Goal: Use online tool/utility: Utilize a website feature to perform a specific function

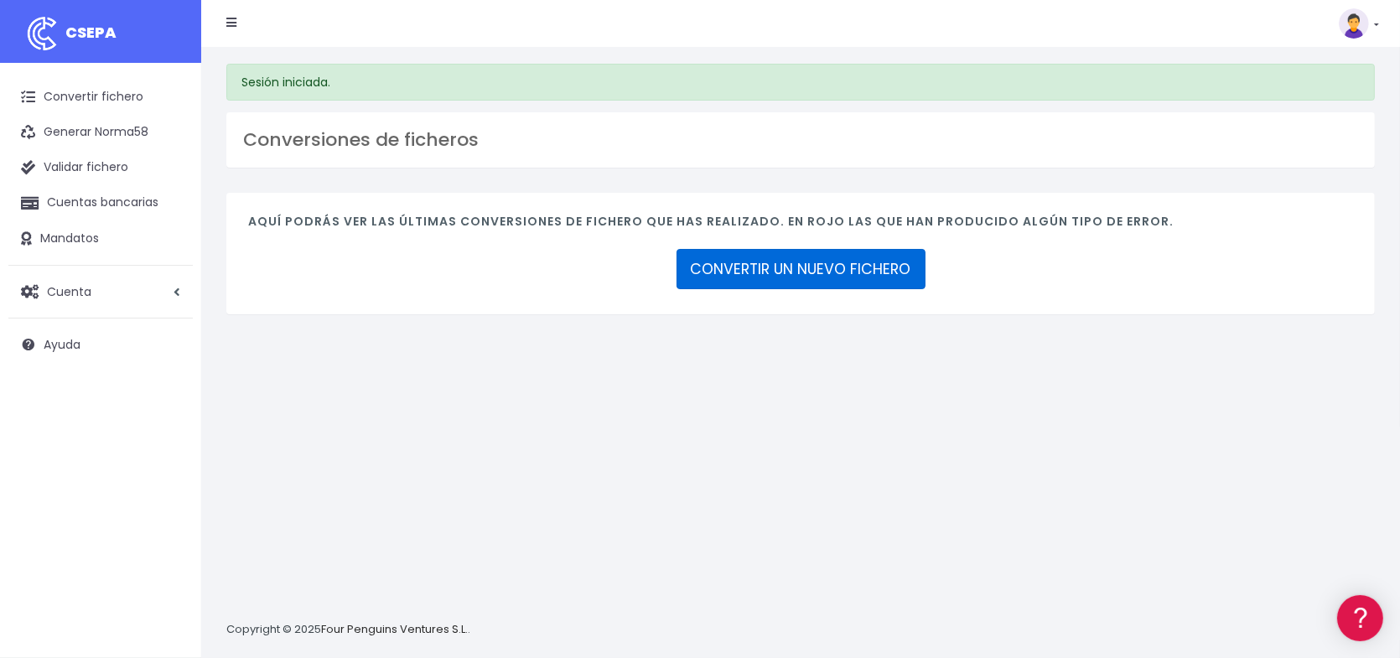
click at [802, 267] on link "CONVERTIR UN NUEVO FICHERO" at bounding box center [801, 269] width 249 height 40
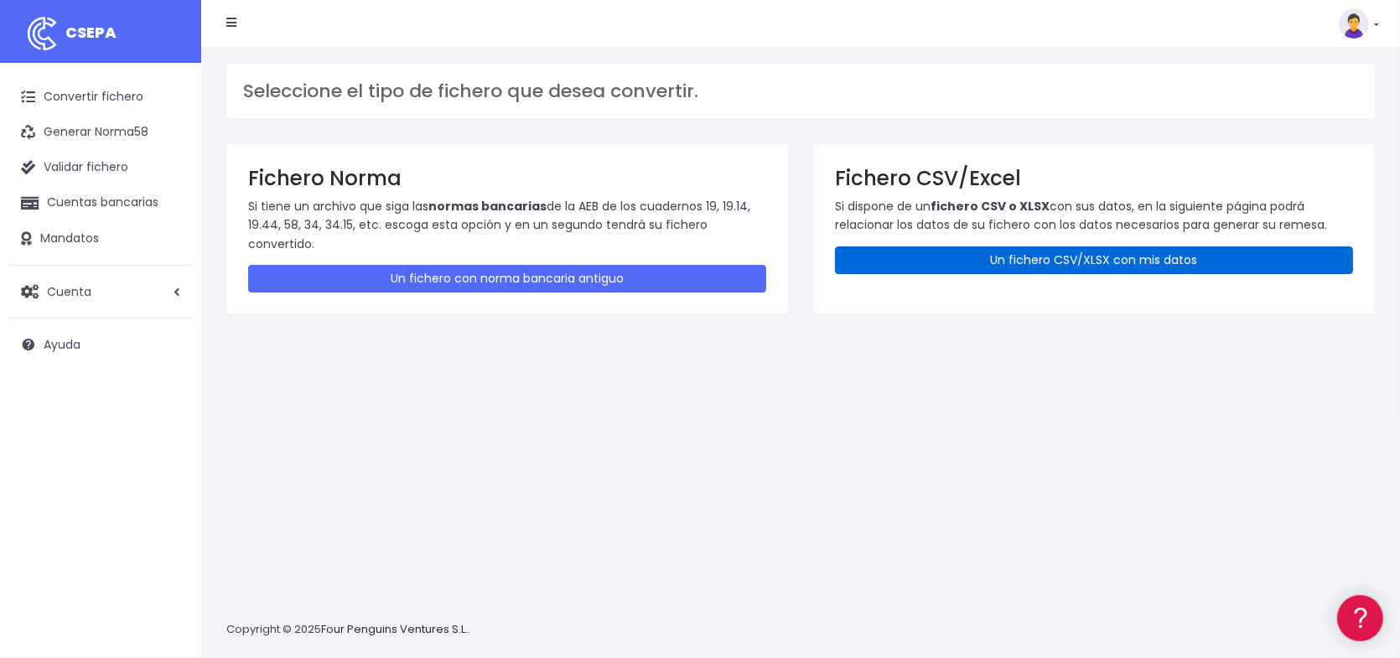
click at [1081, 255] on link "Un fichero CSV/XLSX con mis datos" at bounding box center [1094, 260] width 518 height 28
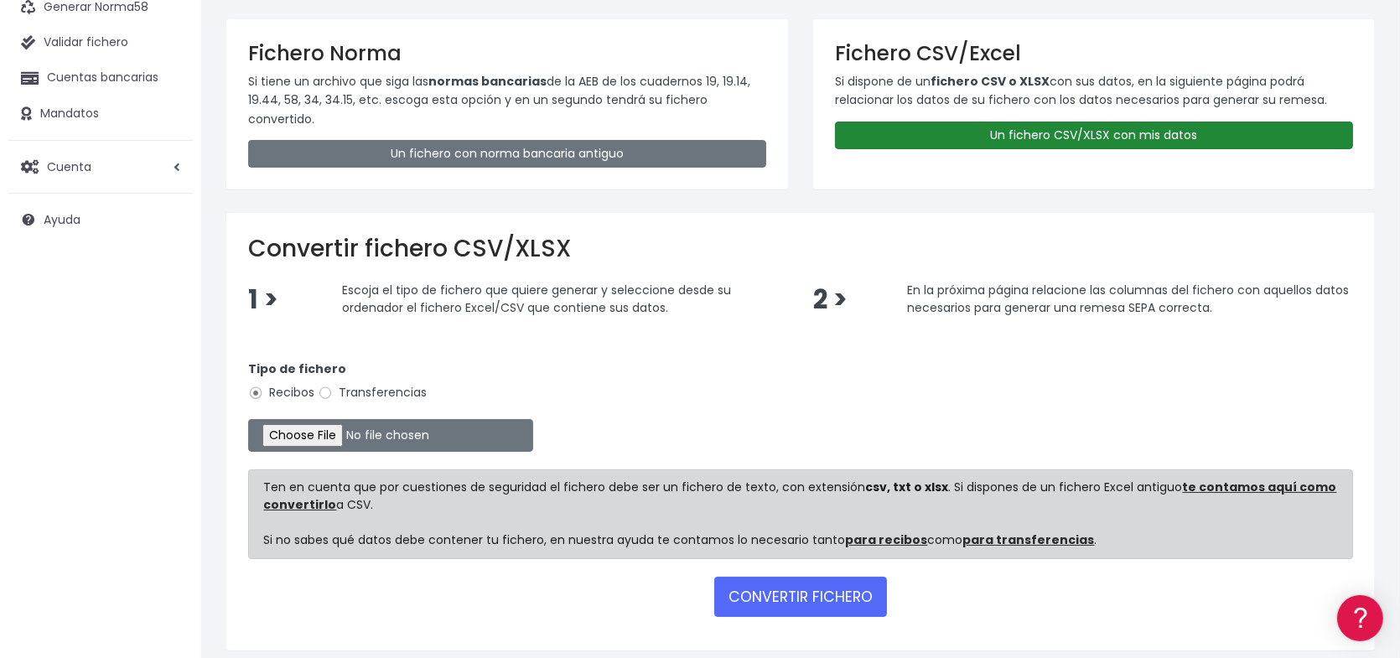
scroll to position [168, 0]
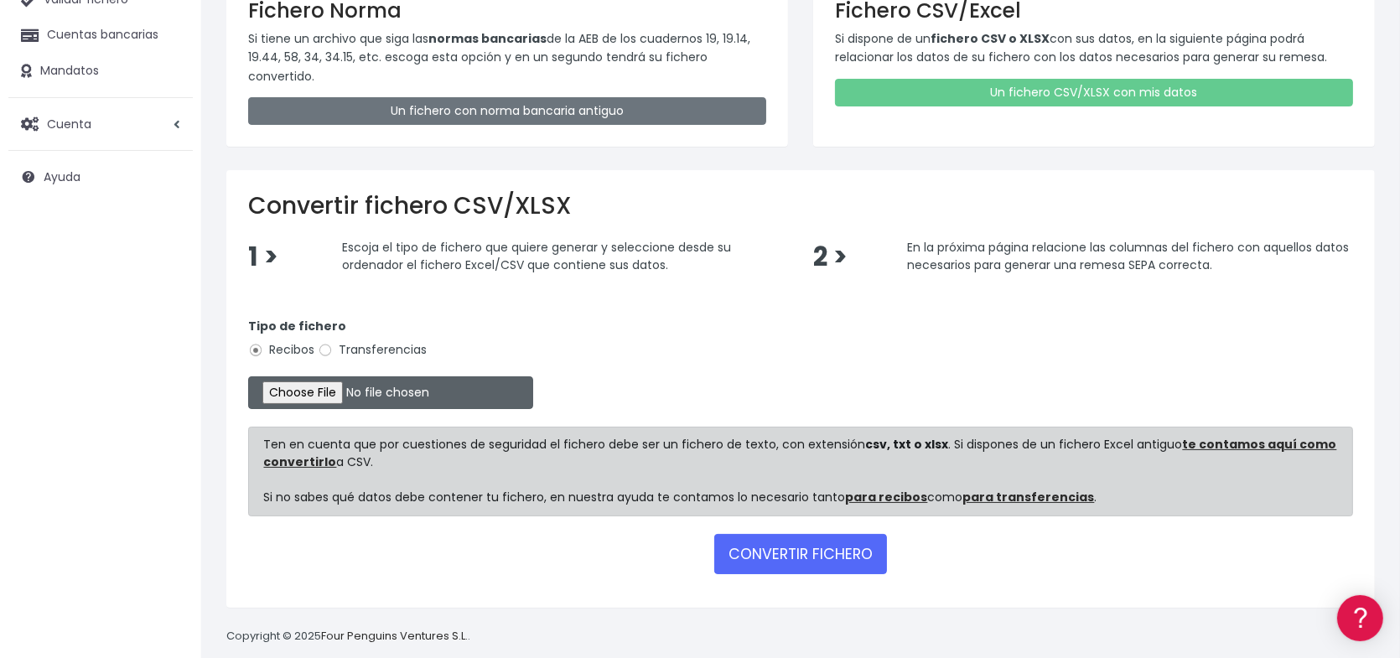
click at [340, 393] on input "file" at bounding box center [390, 392] width 285 height 33
type input "C:\fakepath\Remesa Incidencias Septiembre 2.xlsx"
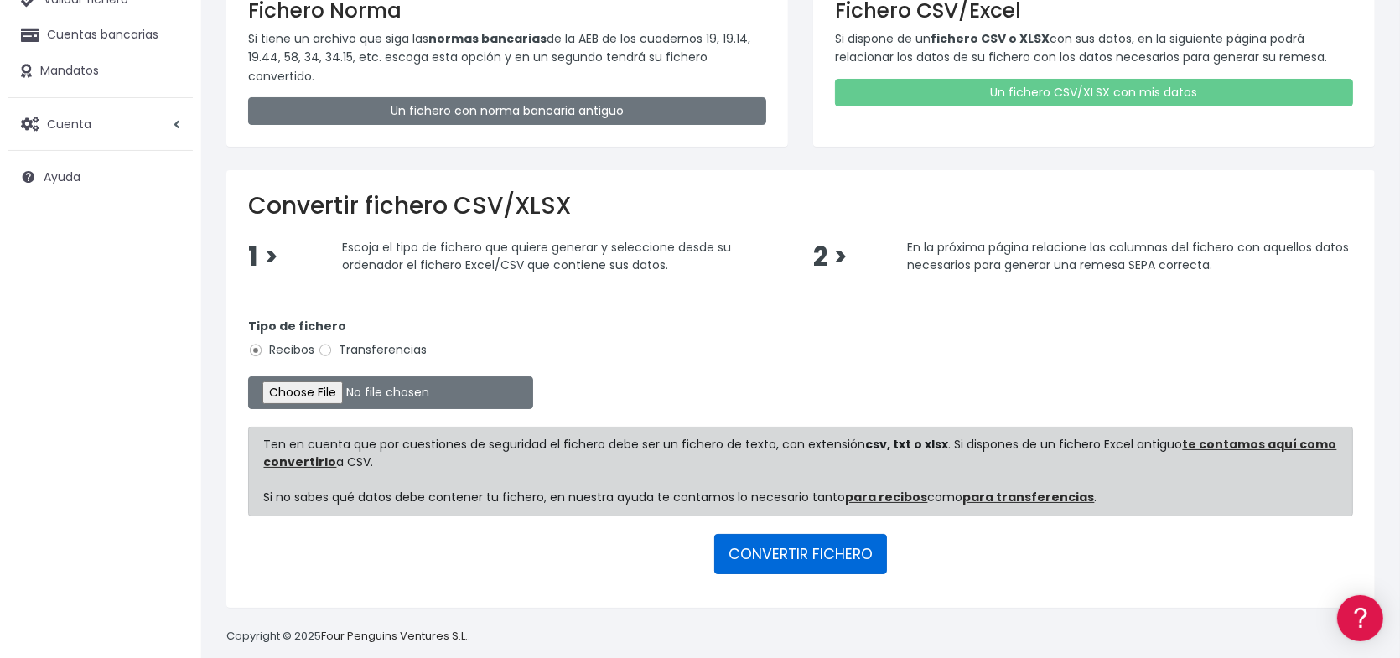
click at [800, 555] on button "CONVERTIR FICHERO" at bounding box center [800, 554] width 173 height 40
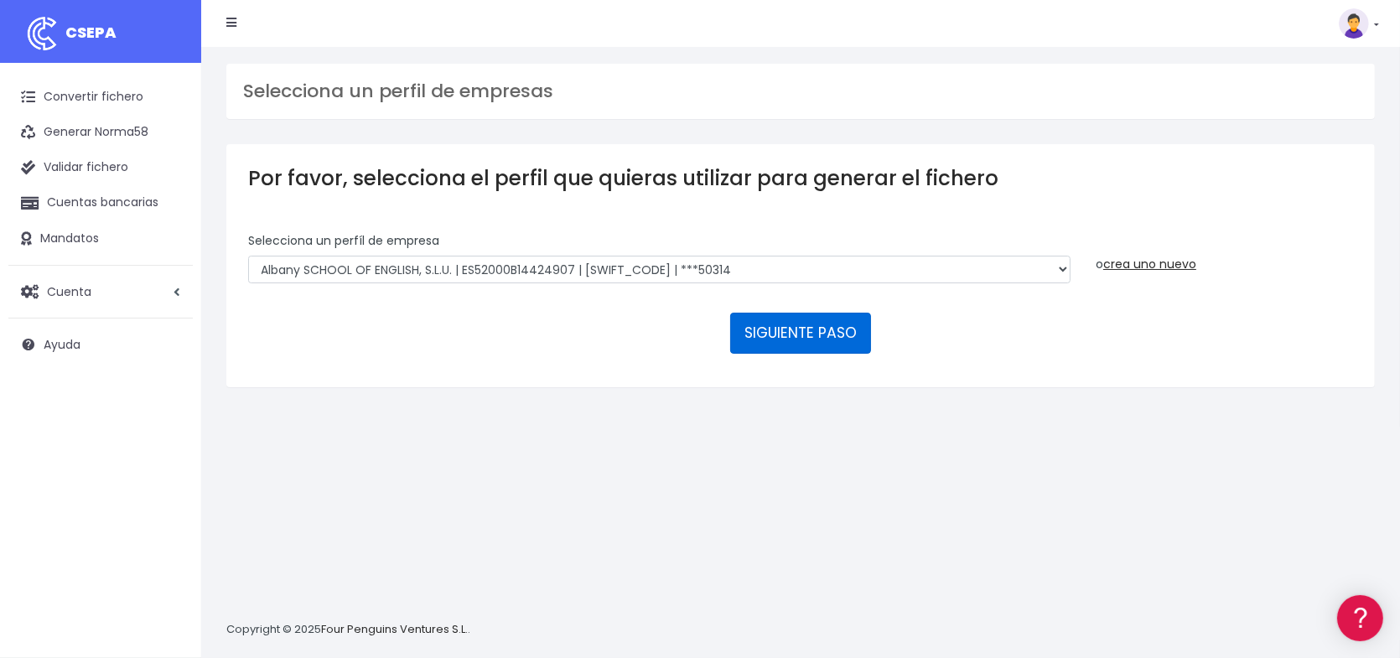
click at [785, 329] on button "SIGUIENTE PASO" at bounding box center [800, 333] width 141 height 40
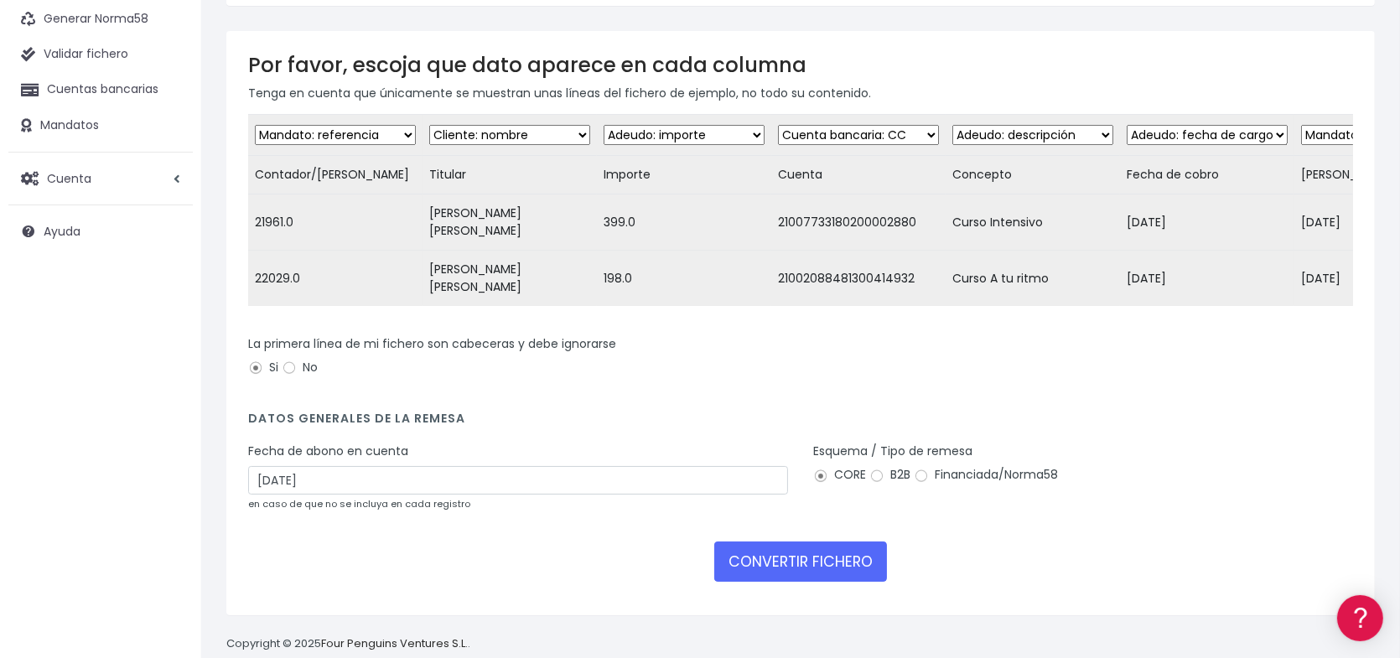
scroll to position [119, 0]
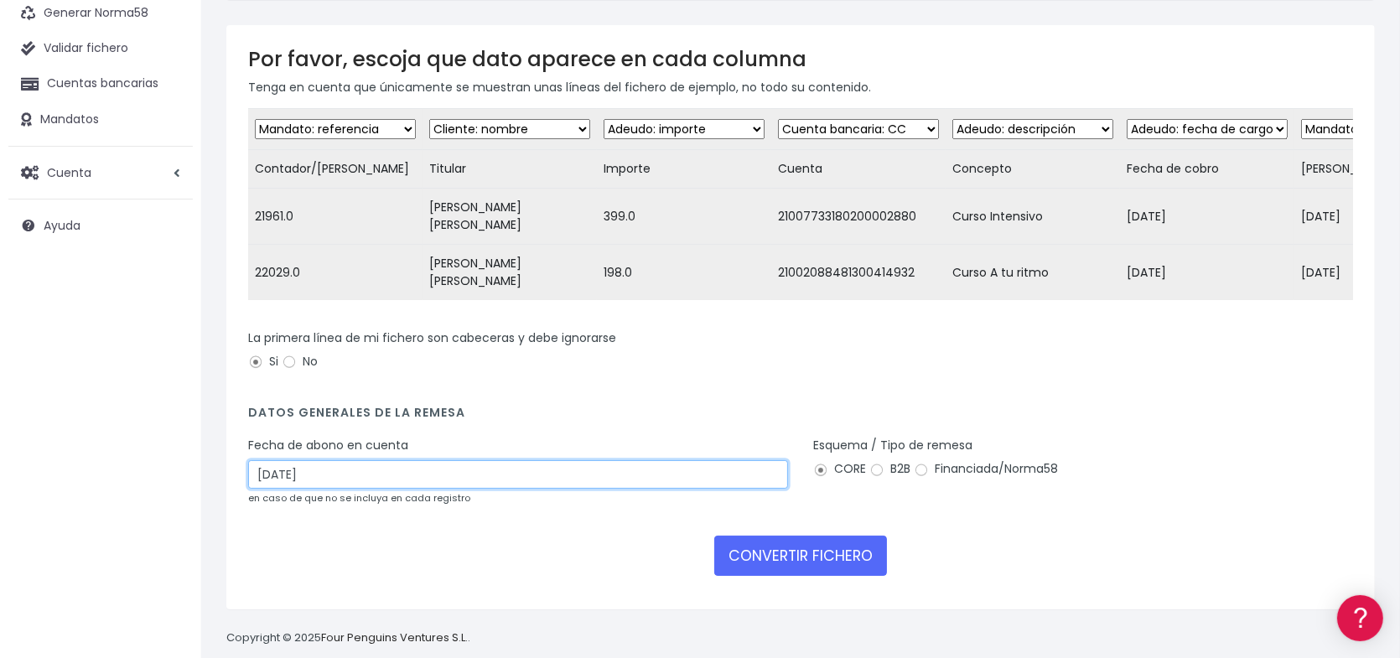
click at [388, 460] on input "[DATE]" at bounding box center [518, 474] width 540 height 29
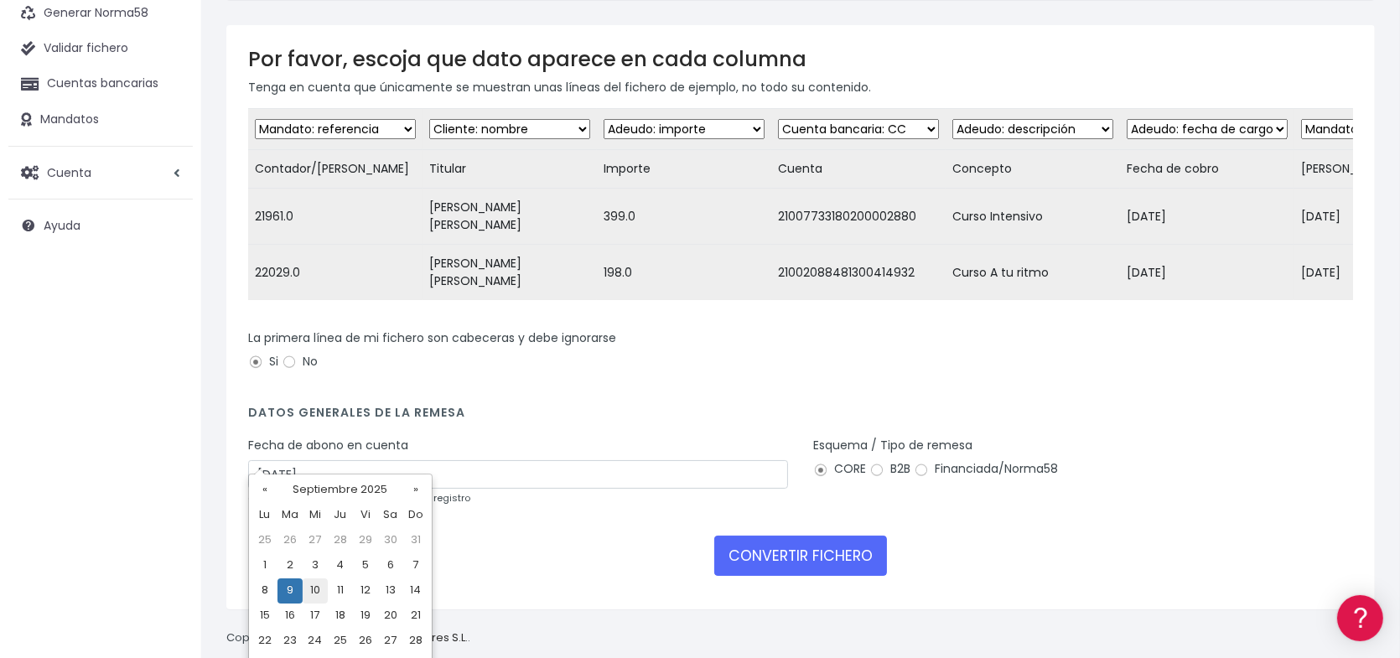
click at [319, 589] on td "10" at bounding box center [315, 590] width 25 height 25
type input "10/09/2025"
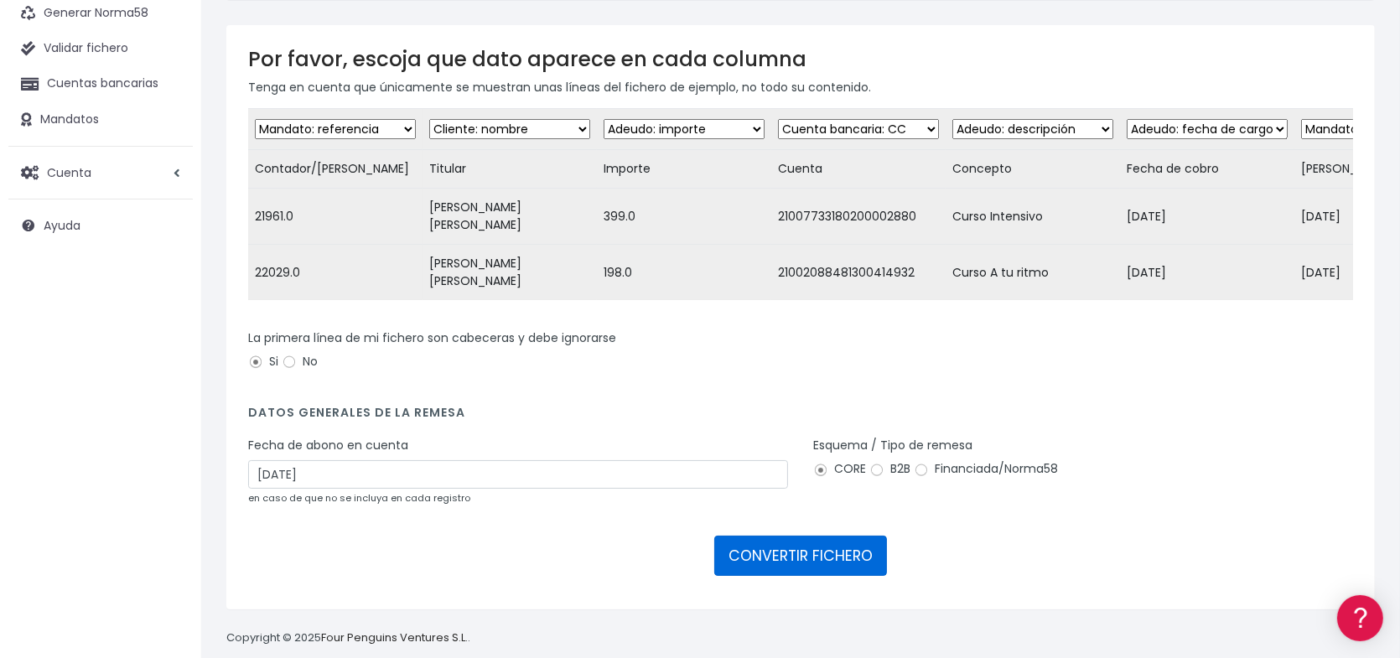
click at [789, 542] on button "CONVERTIR FICHERO" at bounding box center [800, 556] width 173 height 40
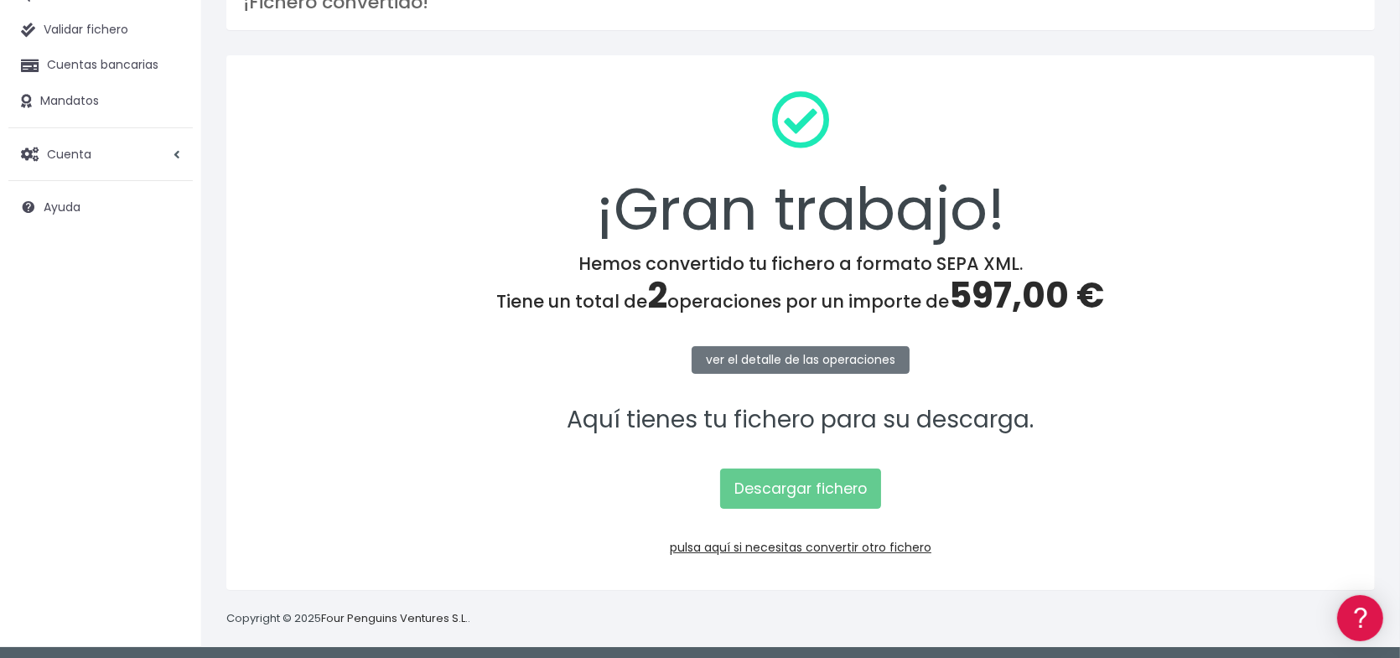
scroll to position [142, 0]
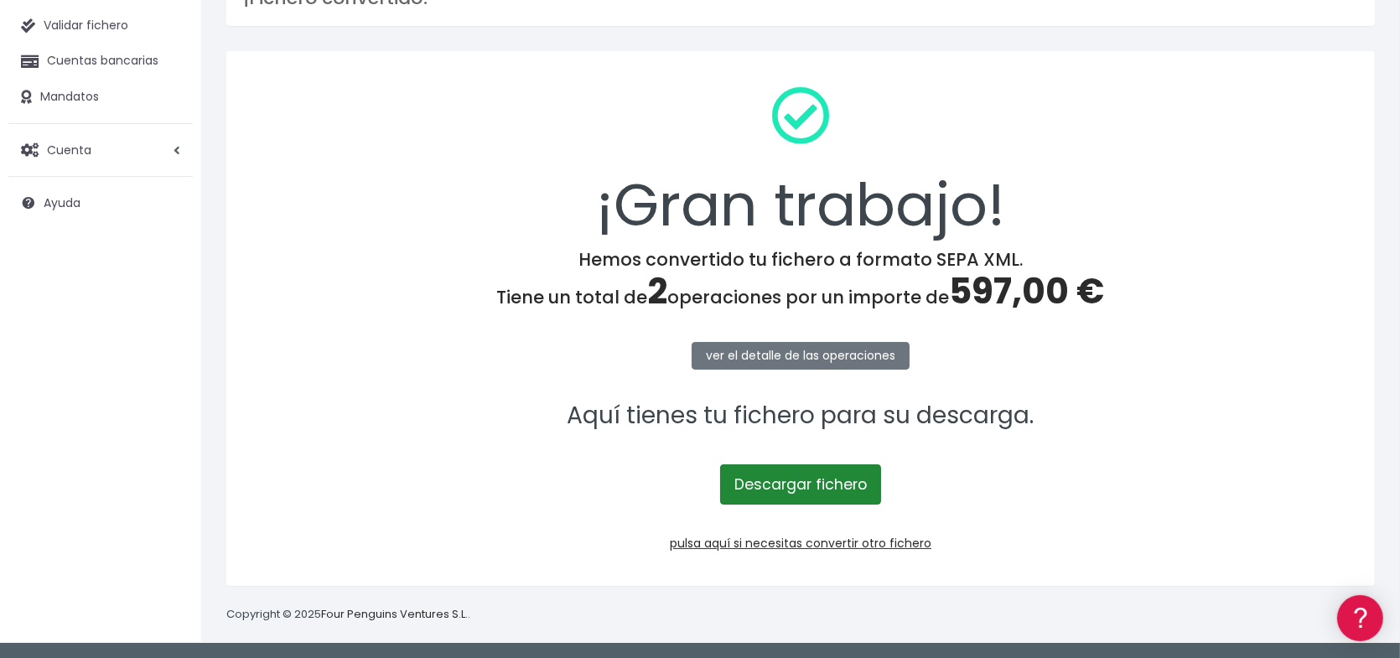
click at [809, 488] on link "Descargar fichero" at bounding box center [800, 484] width 161 height 40
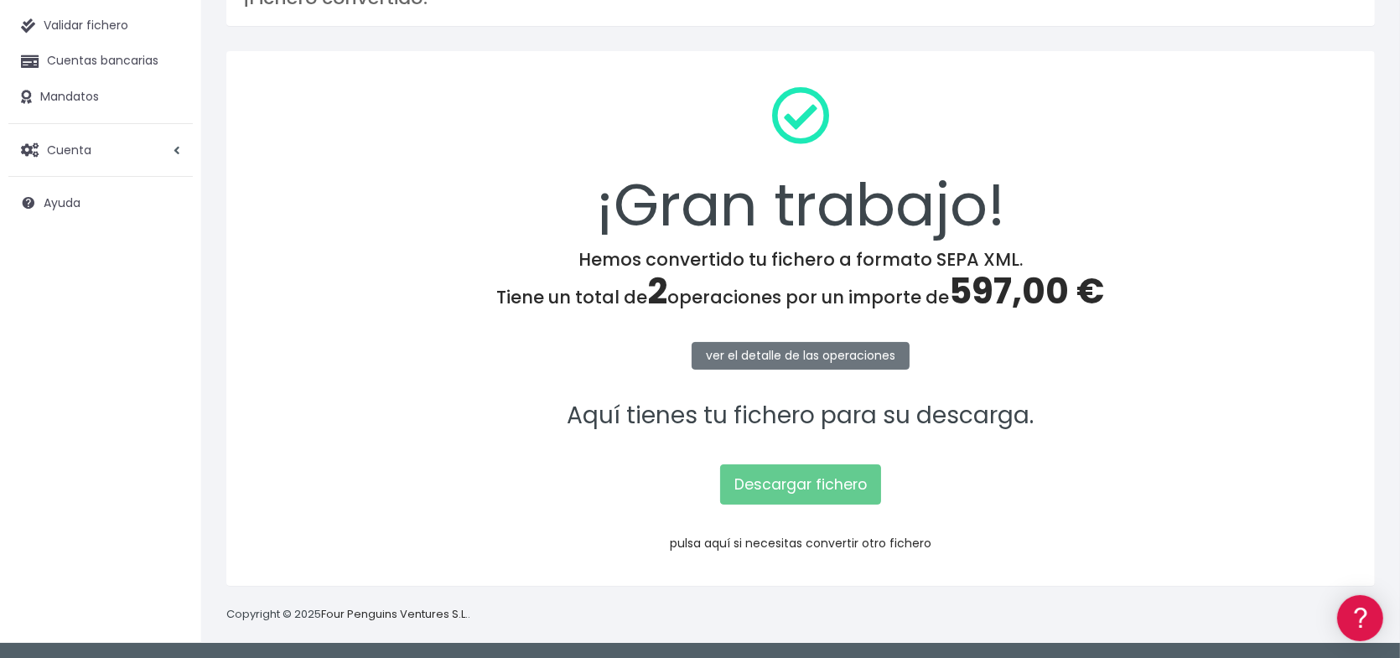
click at [778, 543] on link "pulsa aquí si necesitas convertir otro fichero" at bounding box center [801, 543] width 262 height 17
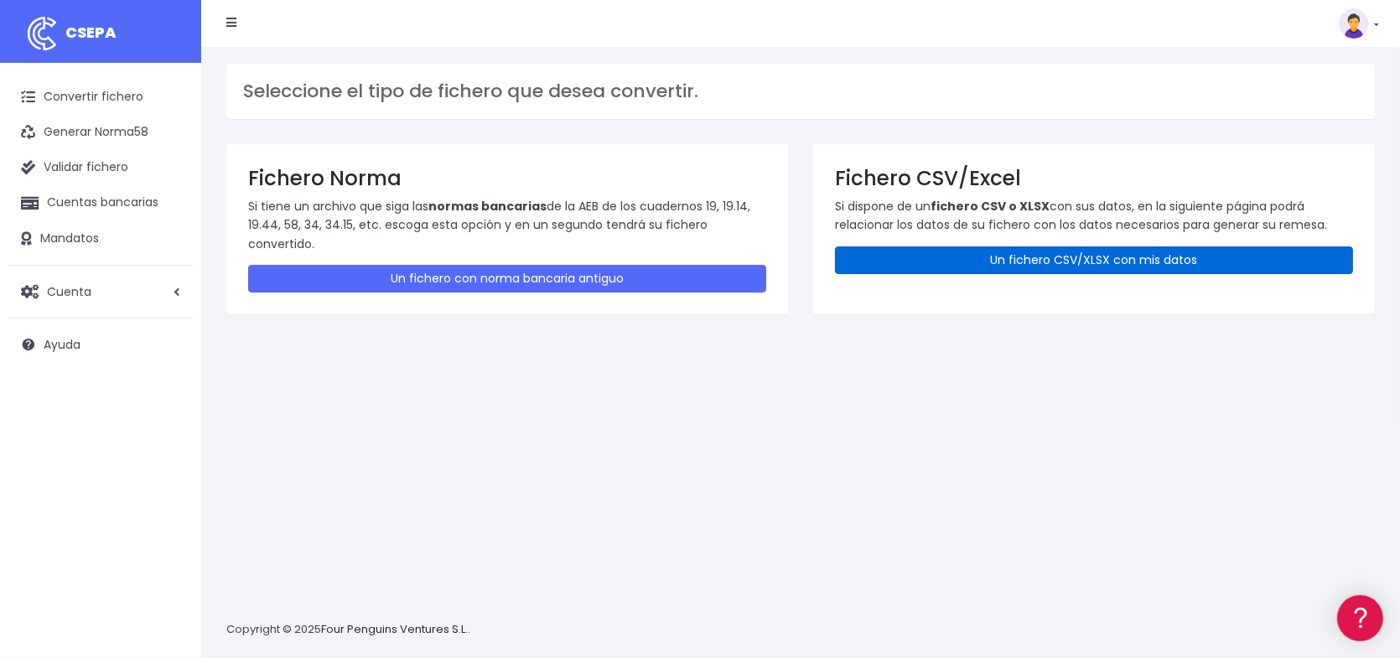
click at [1103, 257] on link "Un fichero CSV/XLSX con mis datos" at bounding box center [1094, 260] width 518 height 28
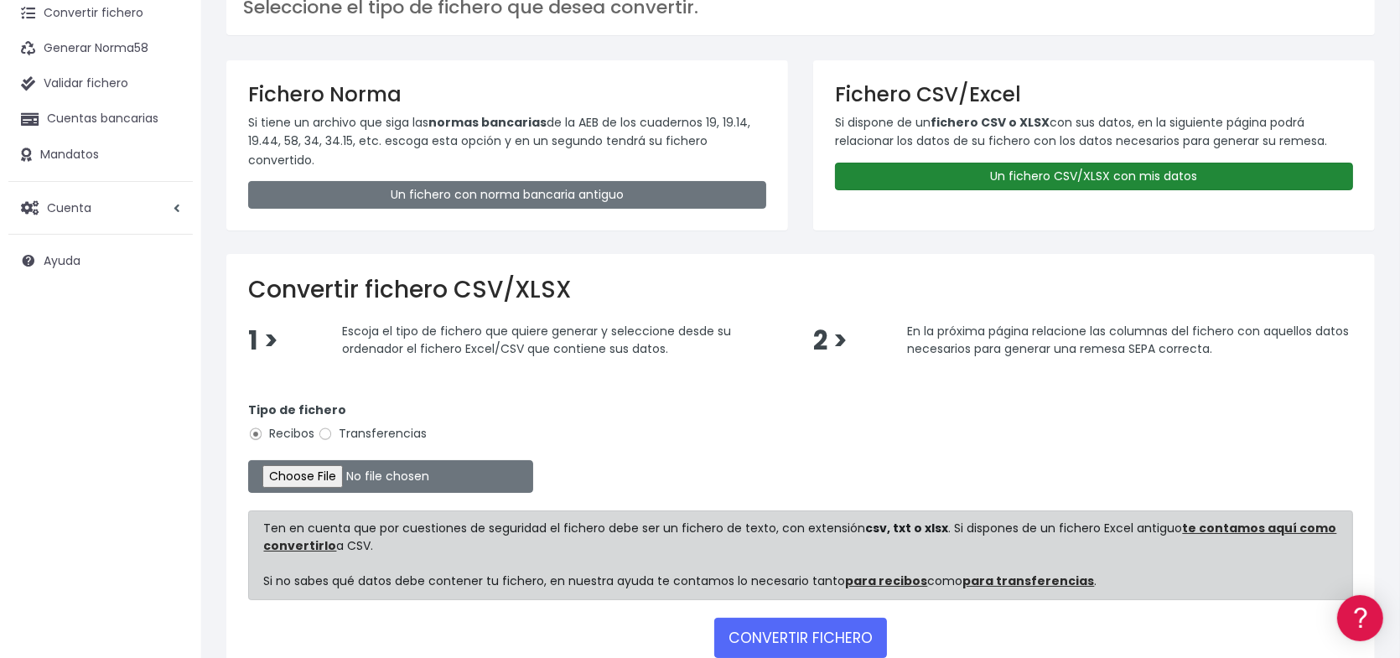
scroll to position [168, 0]
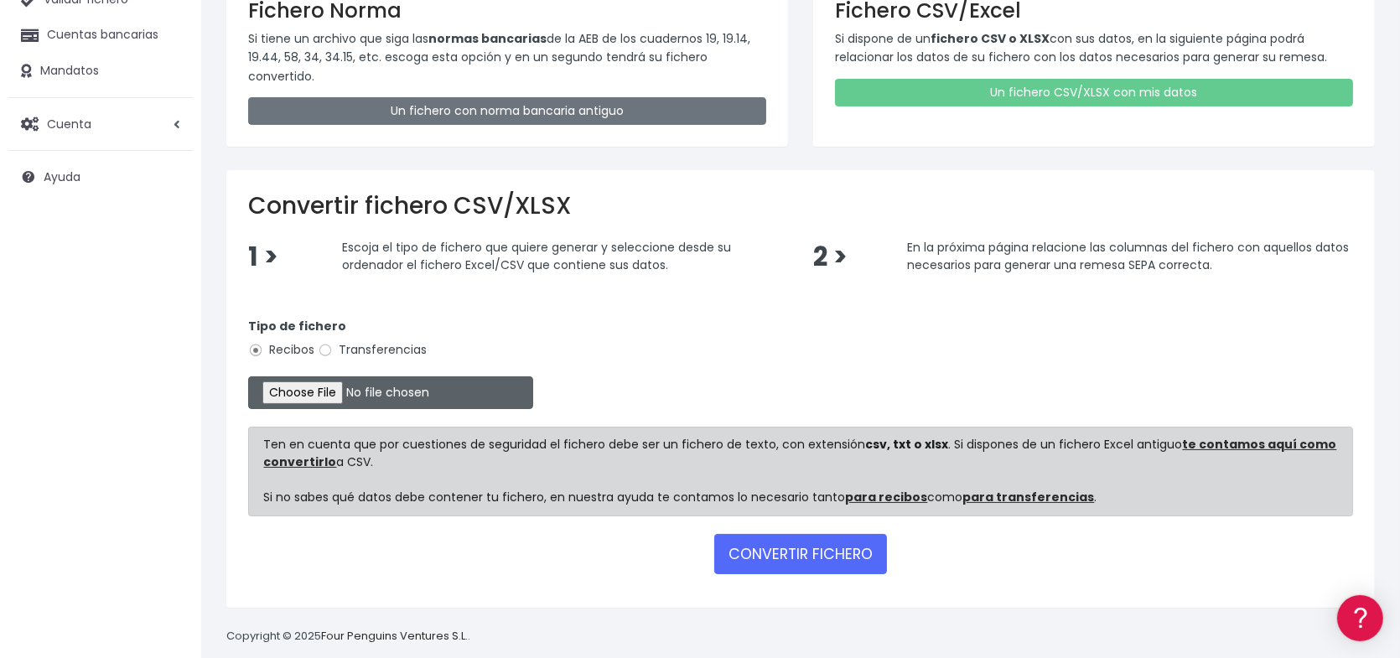
click at [354, 390] on input "file" at bounding box center [390, 392] width 285 height 33
type input "C:\fakepath\Remesa Inscripciones 17.xlsx"
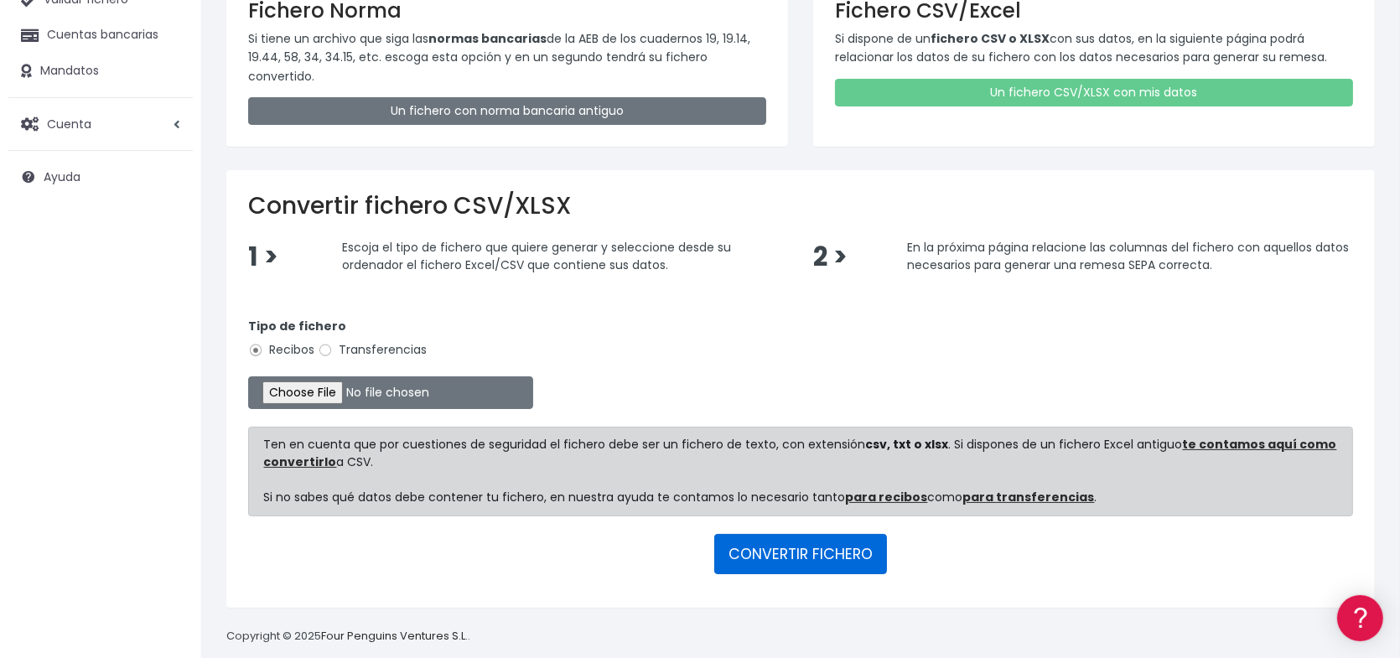
click at [812, 557] on button "CONVERTIR FICHERO" at bounding box center [800, 554] width 173 height 40
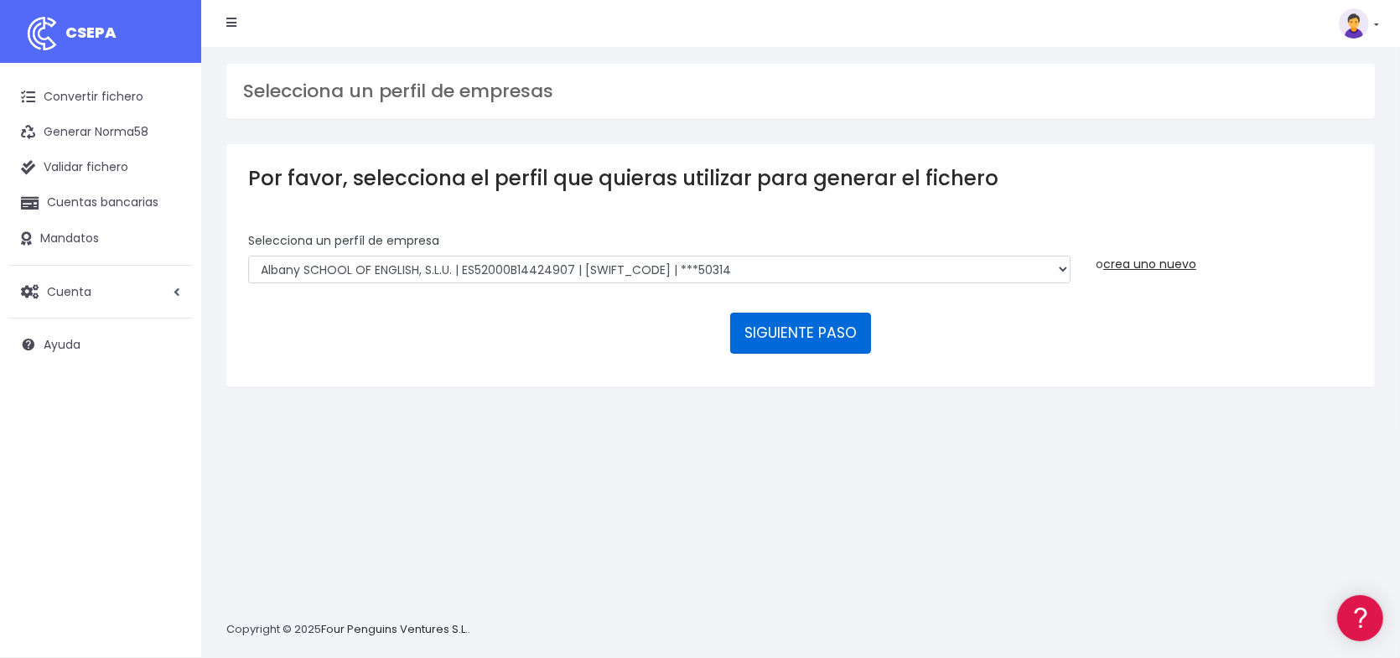
click at [788, 331] on button "SIGUIENTE PASO" at bounding box center [800, 333] width 141 height 40
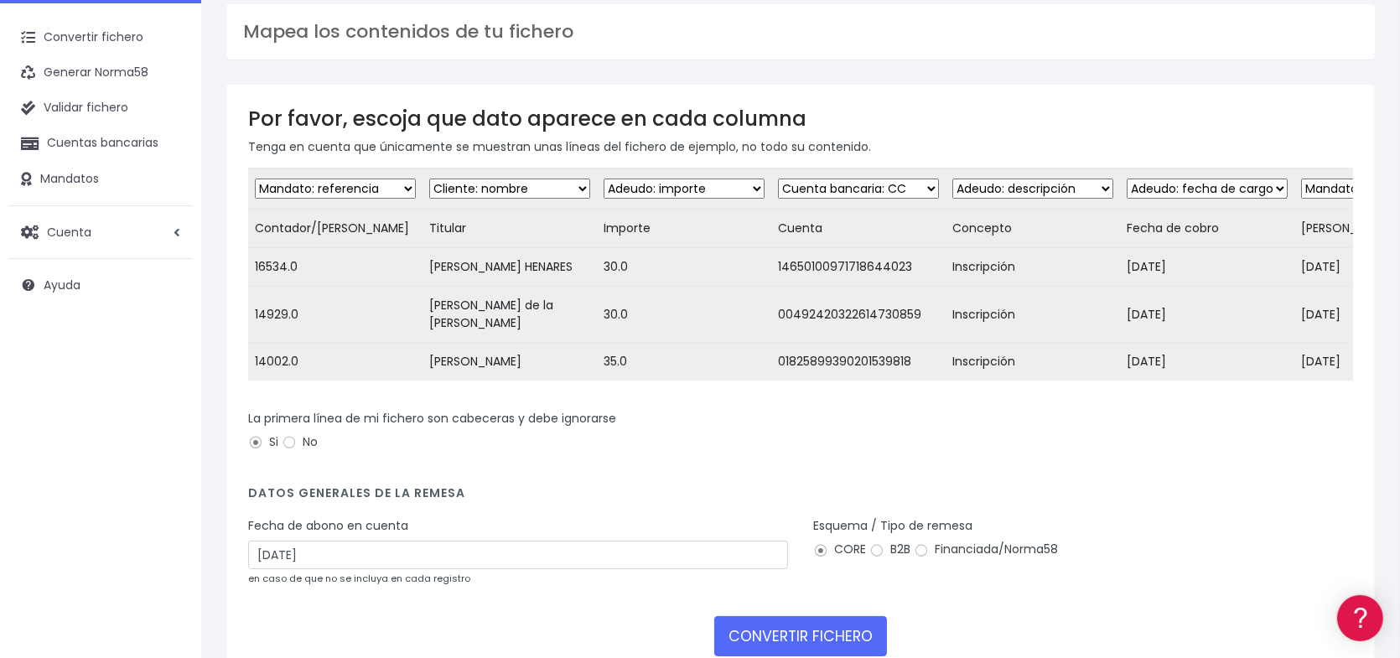
scroll to position [168, 0]
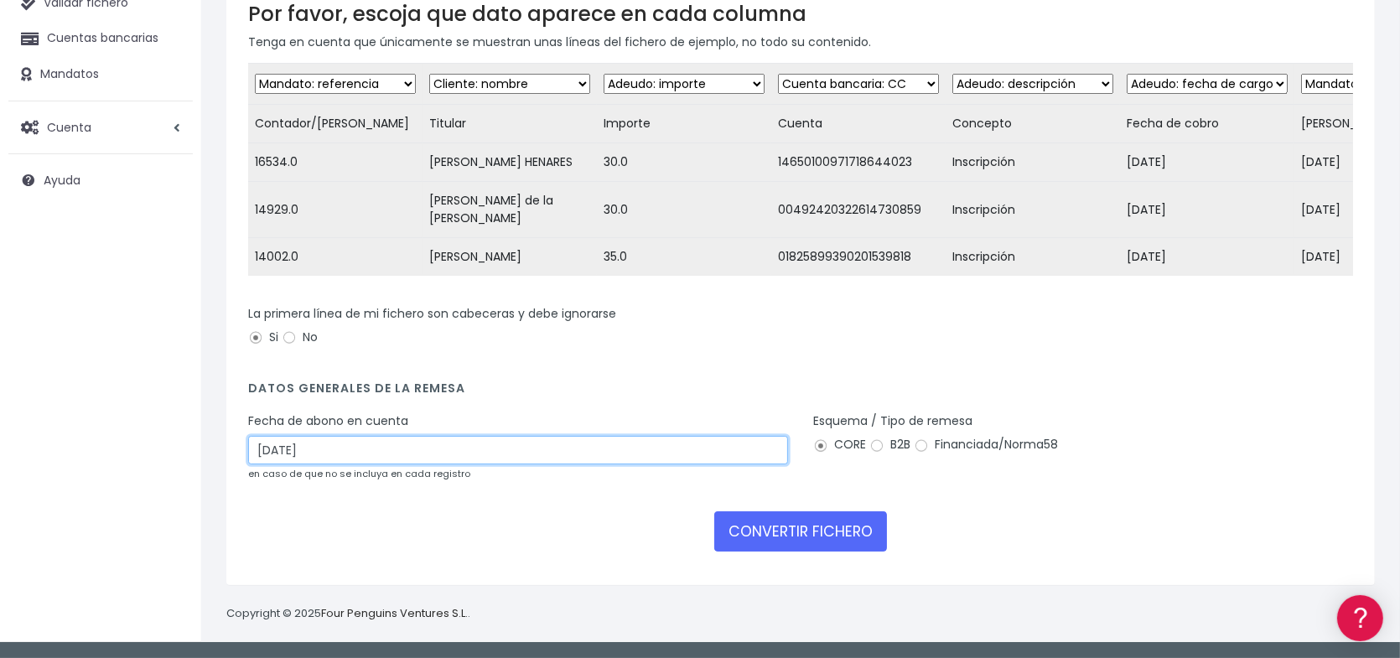
click at [407, 454] on input "09/09/2025" at bounding box center [518, 450] width 540 height 29
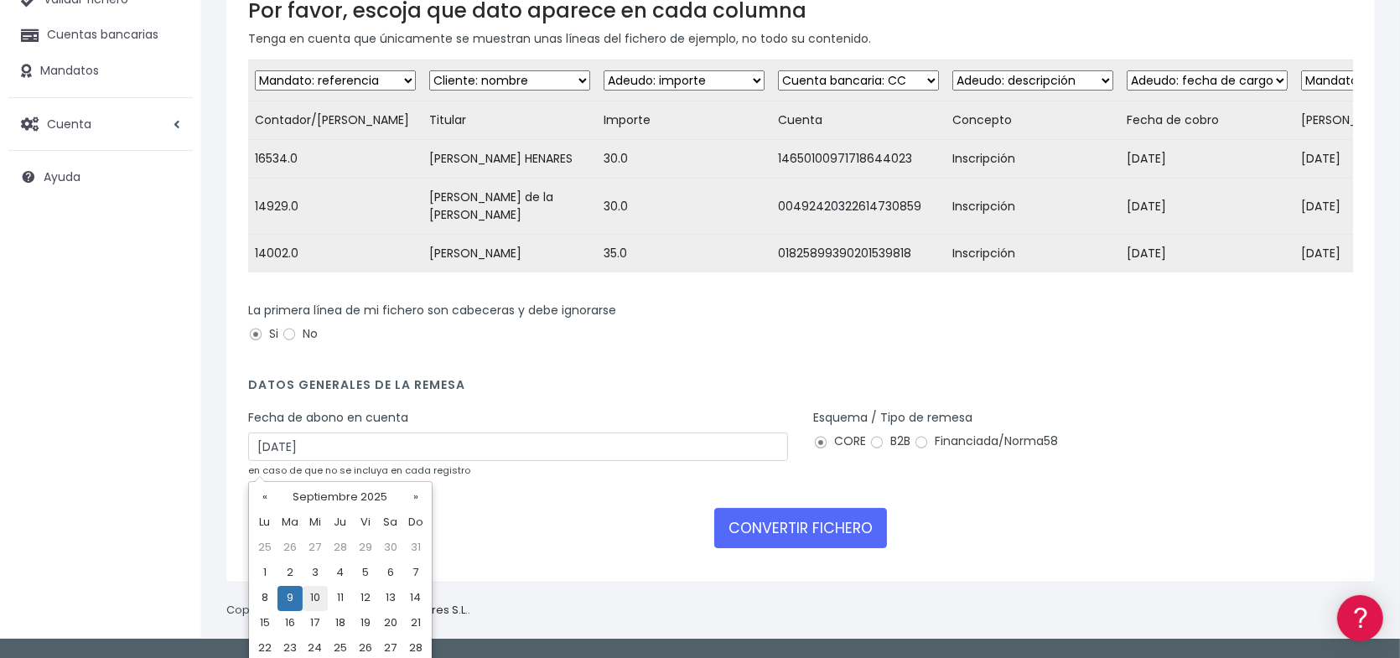
click at [318, 598] on td "10" at bounding box center [315, 598] width 25 height 25
type input "10/09/2025"
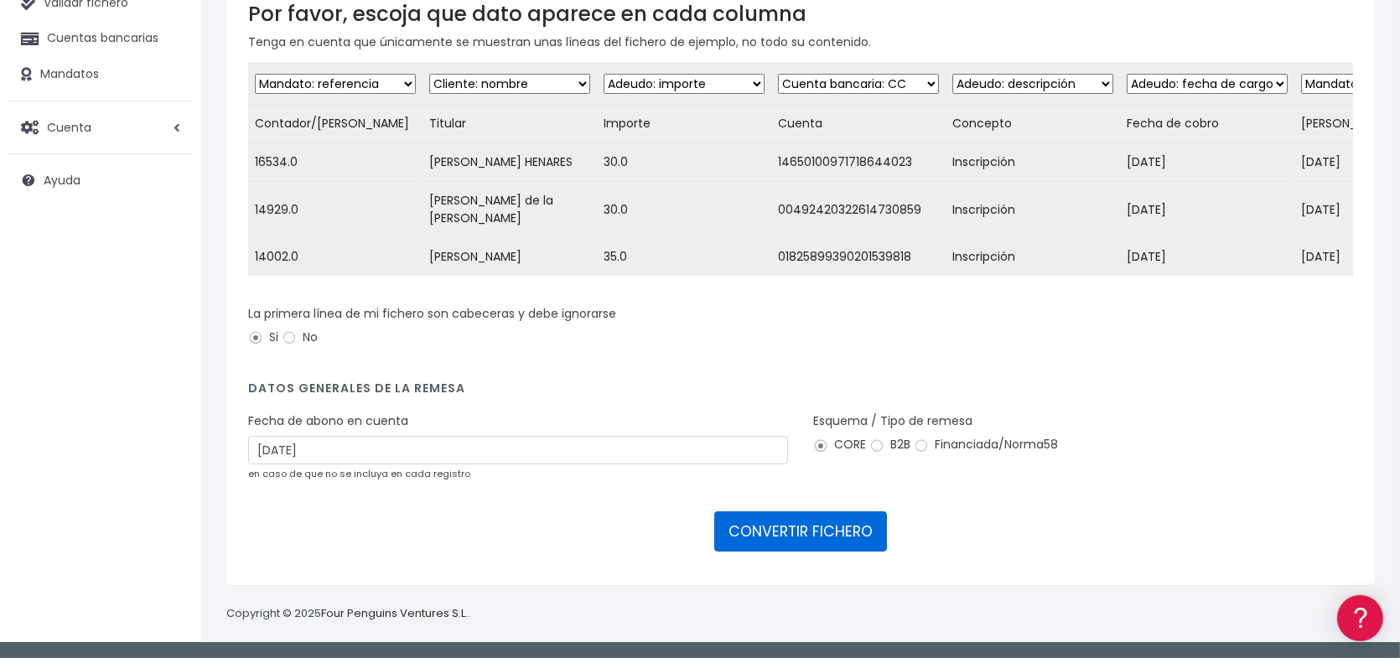
click at [830, 541] on button "CONVERTIR FICHERO" at bounding box center [800, 531] width 173 height 40
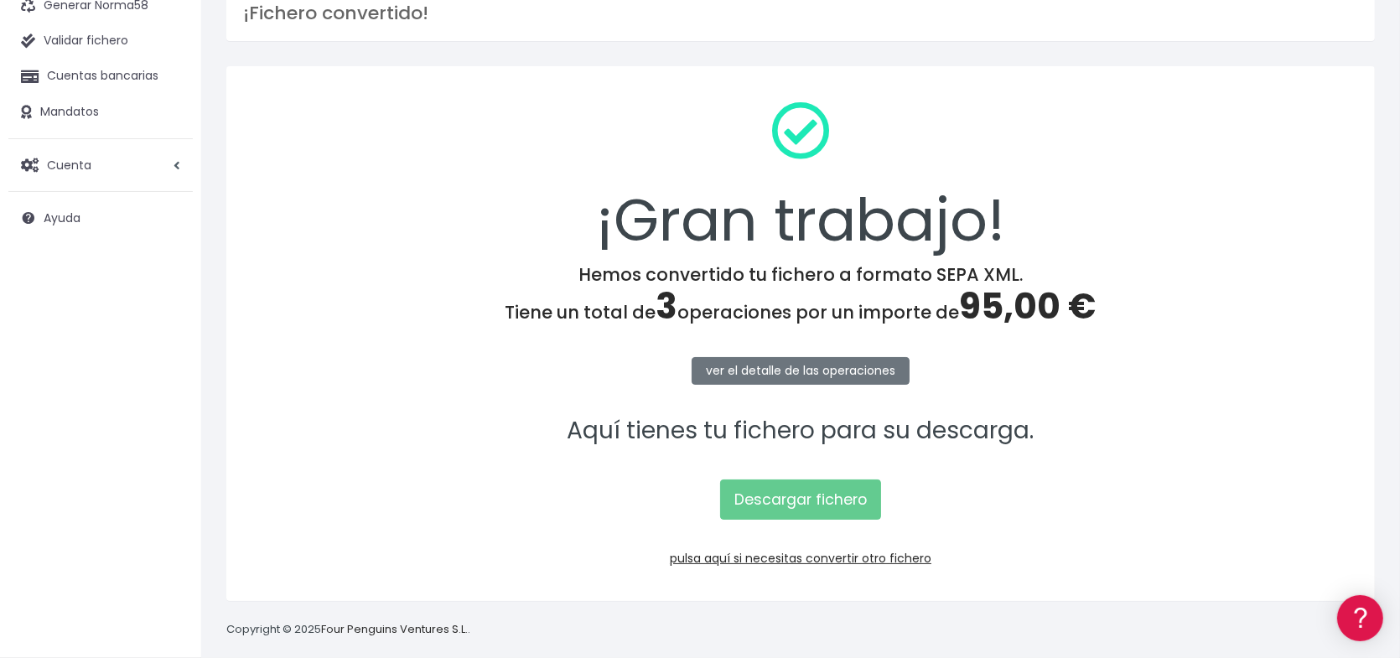
scroll to position [142, 0]
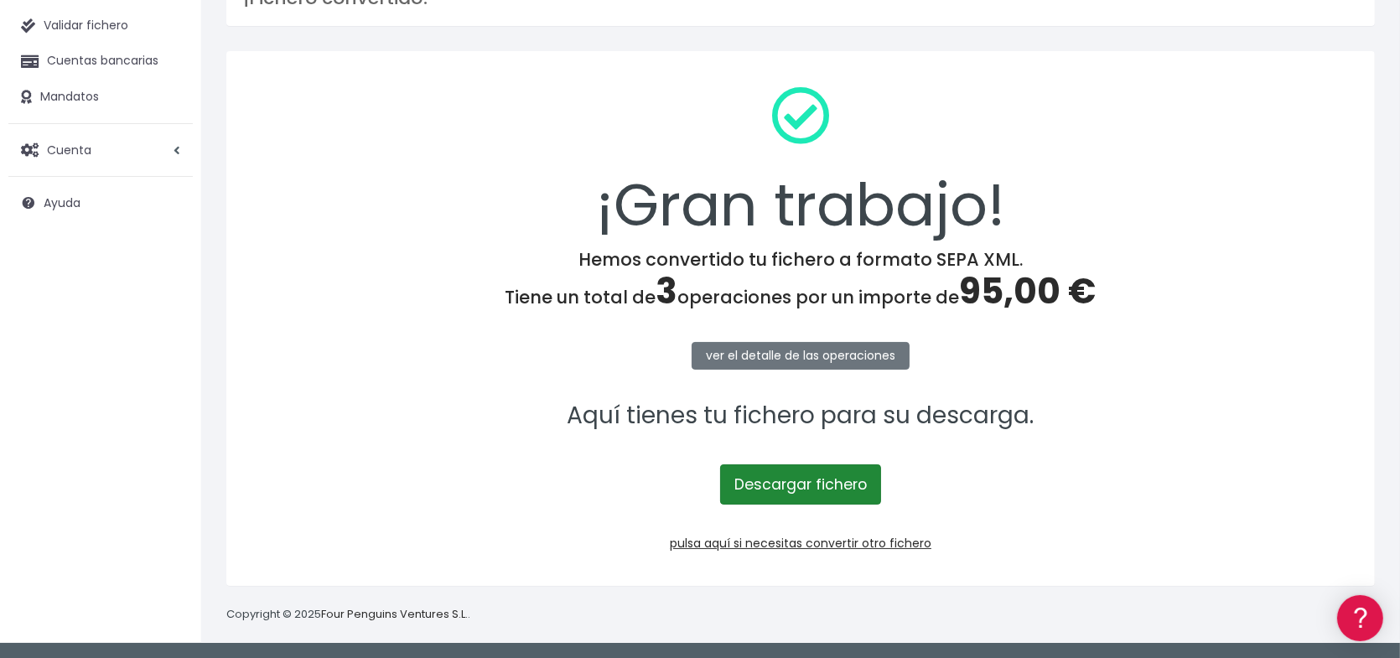
click at [791, 484] on link "Descargar fichero" at bounding box center [800, 484] width 161 height 40
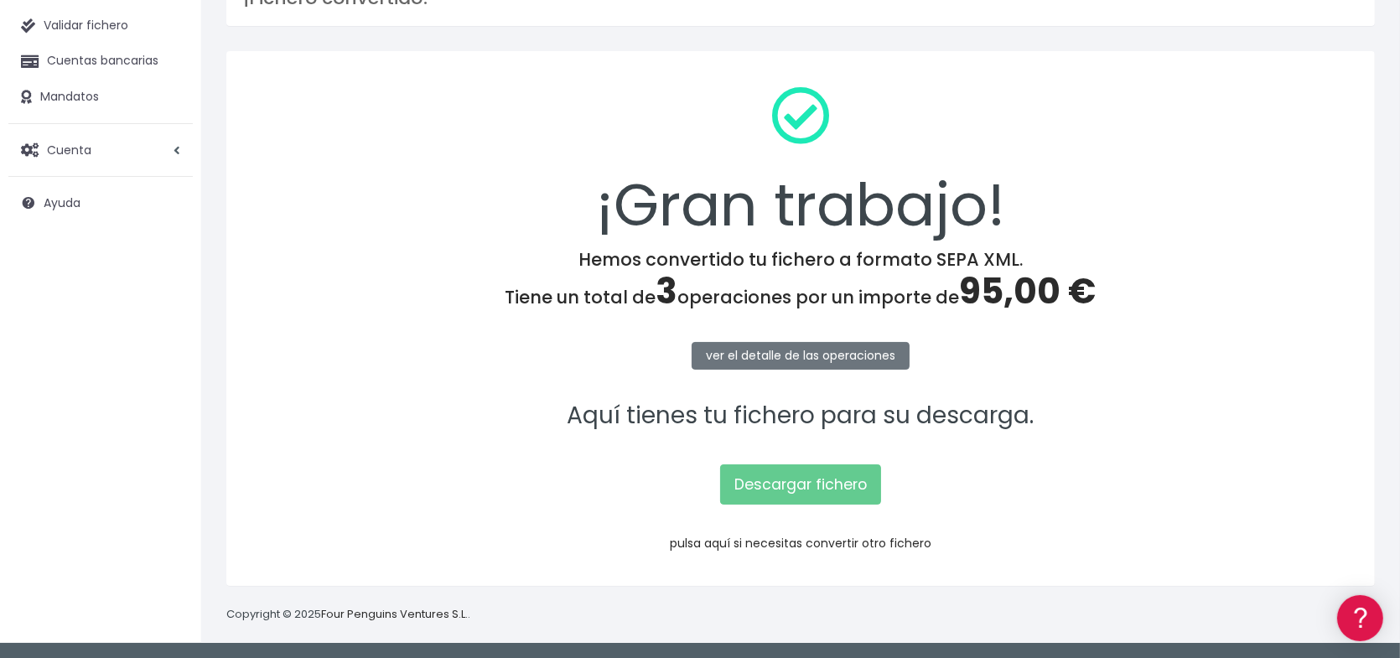
click at [840, 543] on link "pulsa aquí si necesitas convertir otro fichero" at bounding box center [801, 543] width 262 height 17
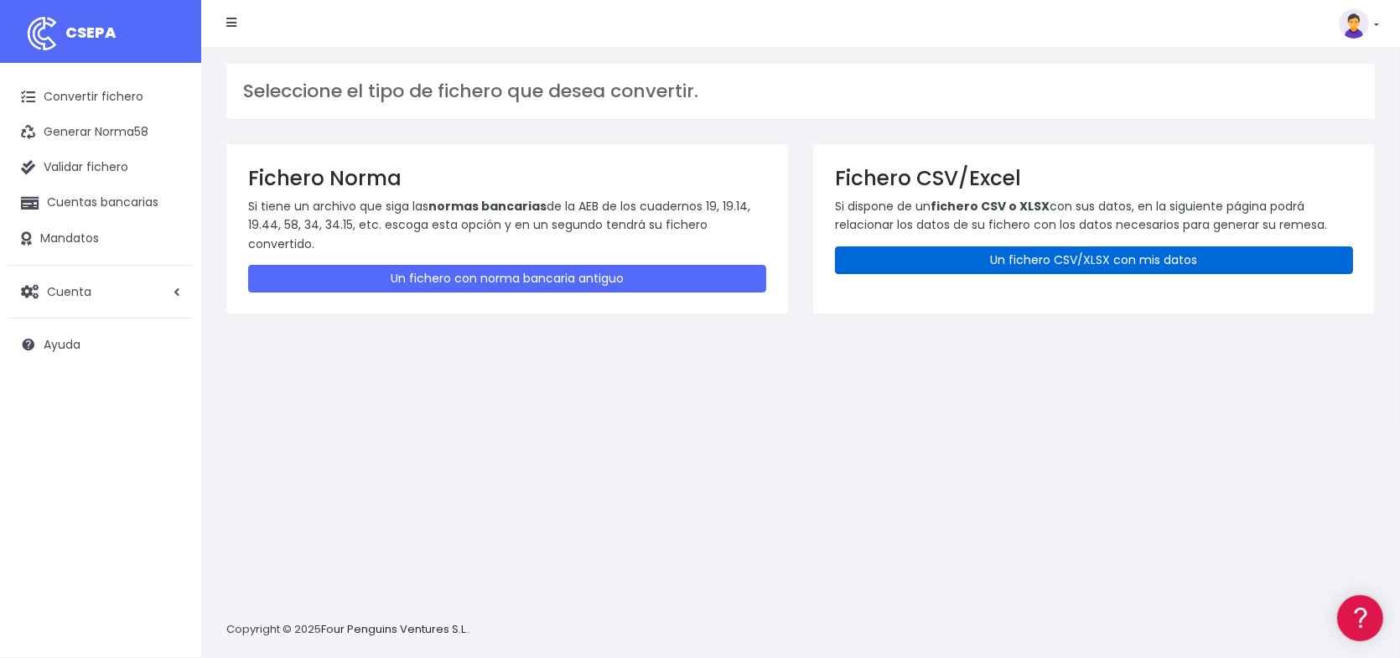
click at [1131, 257] on link "Un fichero CSV/XLSX con mis datos" at bounding box center [1094, 260] width 518 height 28
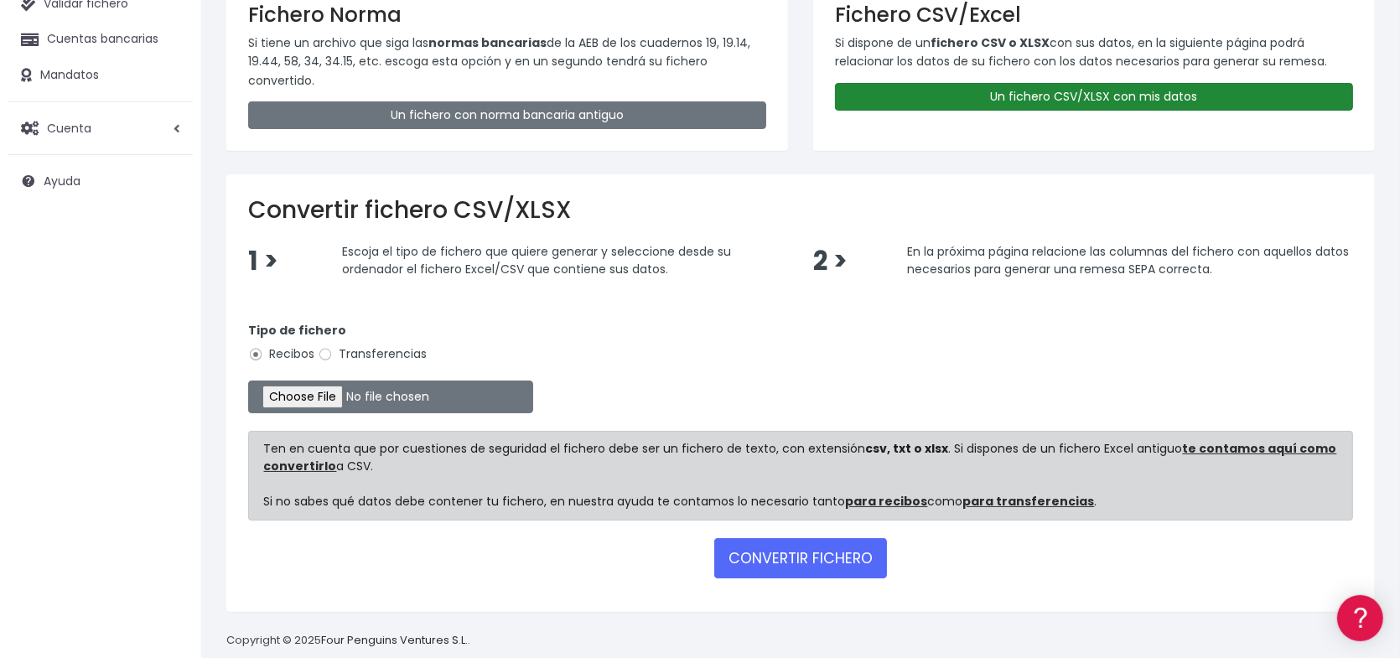
scroll to position [188, 0]
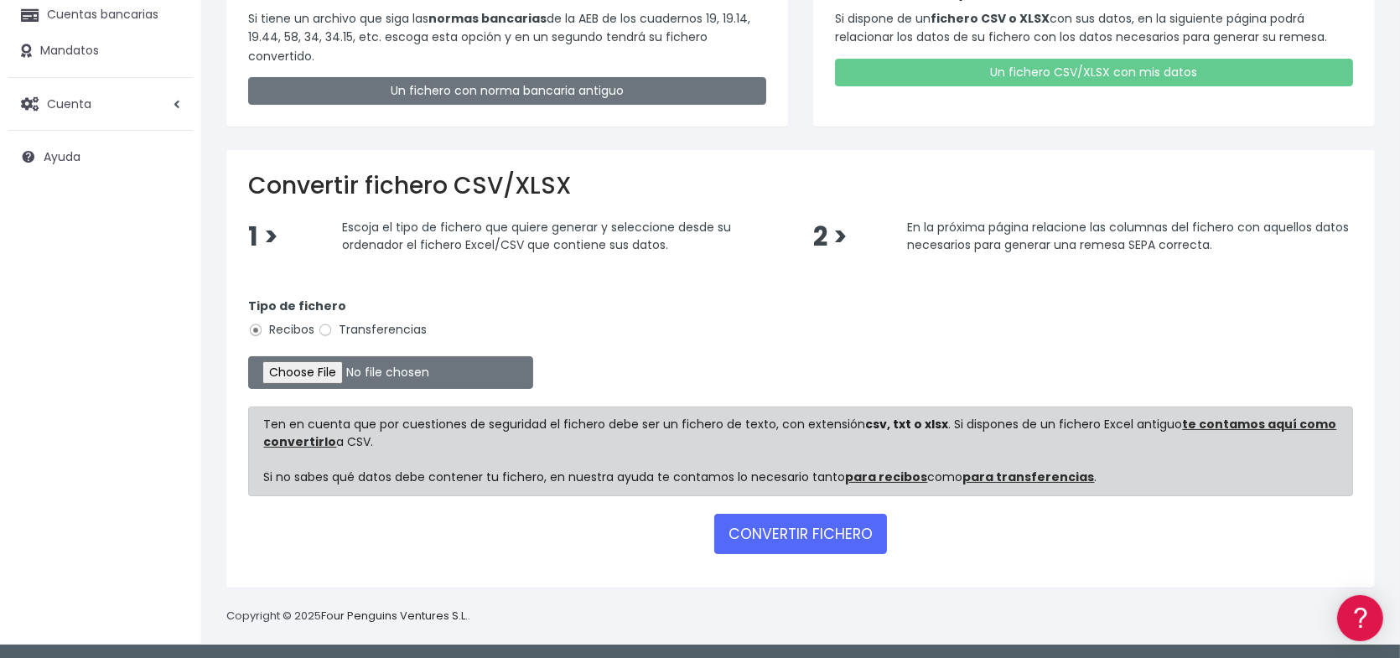
click at [811, 326] on div "Tipo de fichero Recibos Transferencias" at bounding box center [800, 321] width 1105 height 47
click at [809, 323] on div "Tipo de fichero Recibos Transferencias" at bounding box center [800, 321] width 1105 height 47
click at [332, 371] on input "file" at bounding box center [390, 372] width 285 height 33
type input "C:\fakepath\Remesa Inscripciones 18.xlsx"
click at [796, 533] on button "CONVERTIR FICHERO" at bounding box center [800, 534] width 173 height 40
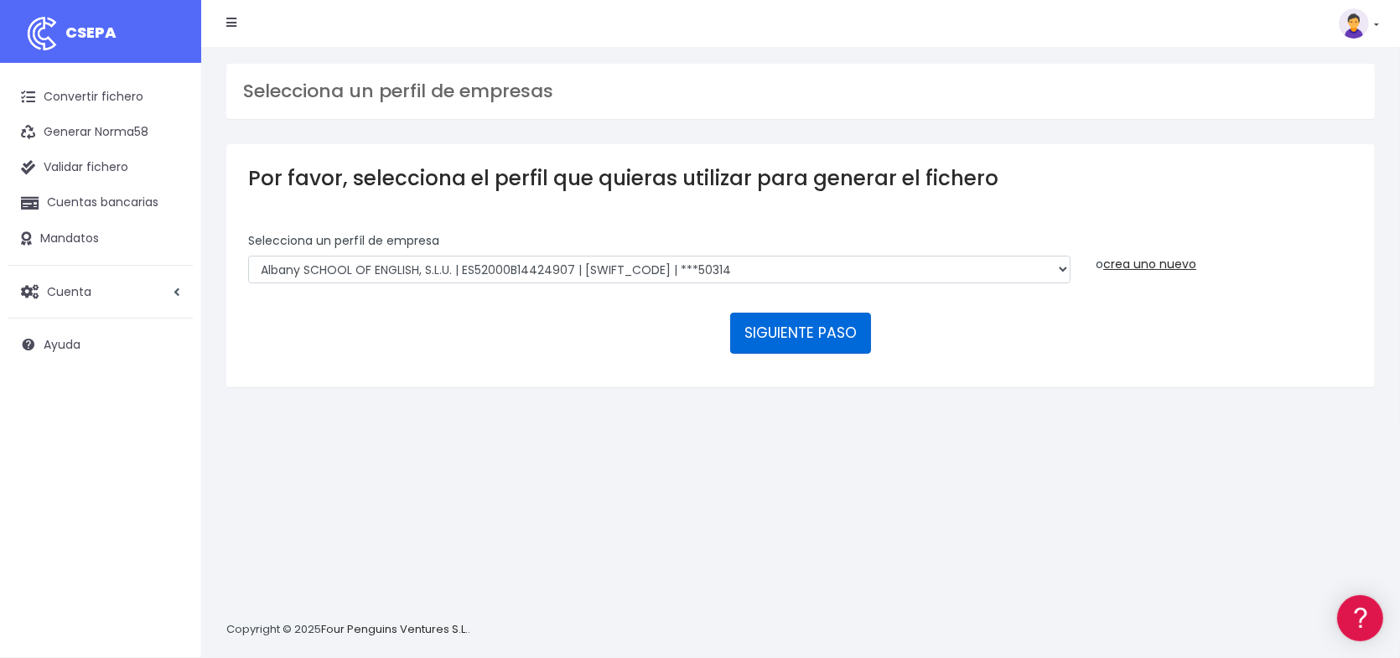
click at [791, 331] on button "SIGUIENTE PASO" at bounding box center [800, 333] width 141 height 40
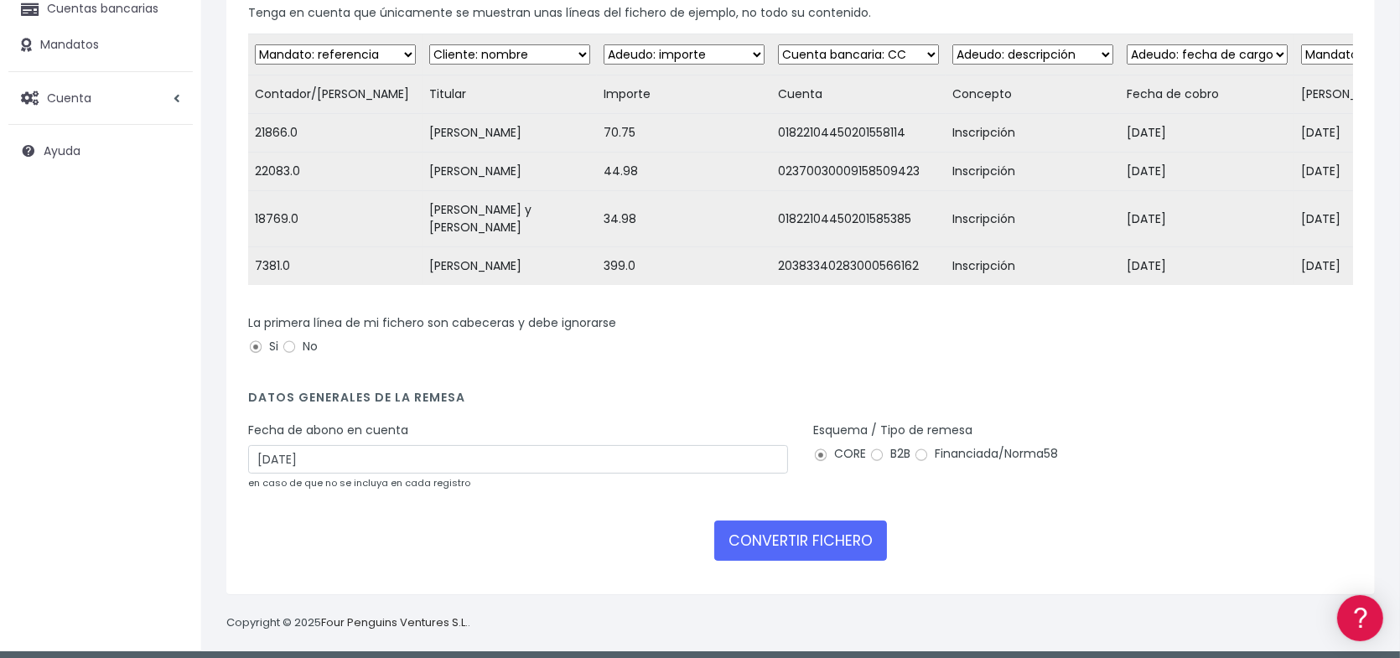
scroll to position [231, 0]
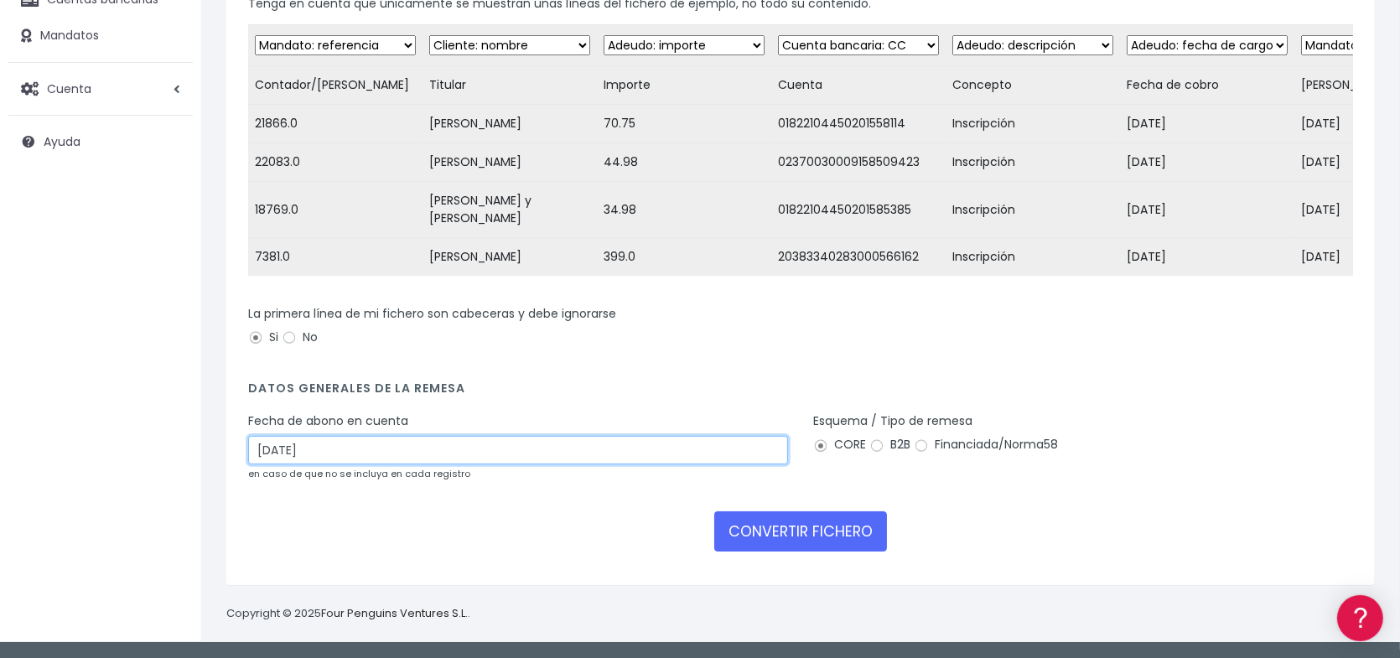
click at [432, 458] on input "[DATE]" at bounding box center [518, 450] width 540 height 29
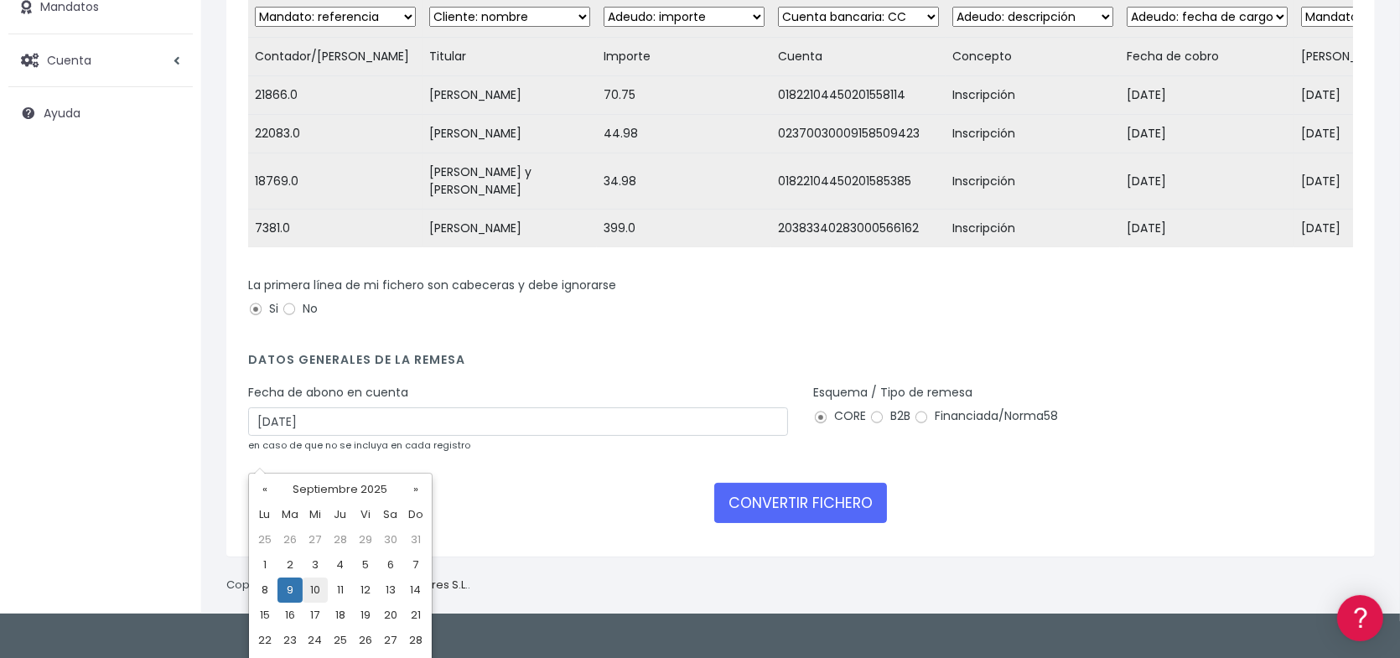
click at [312, 592] on td "10" at bounding box center [315, 590] width 25 height 25
type input "[DATE]"
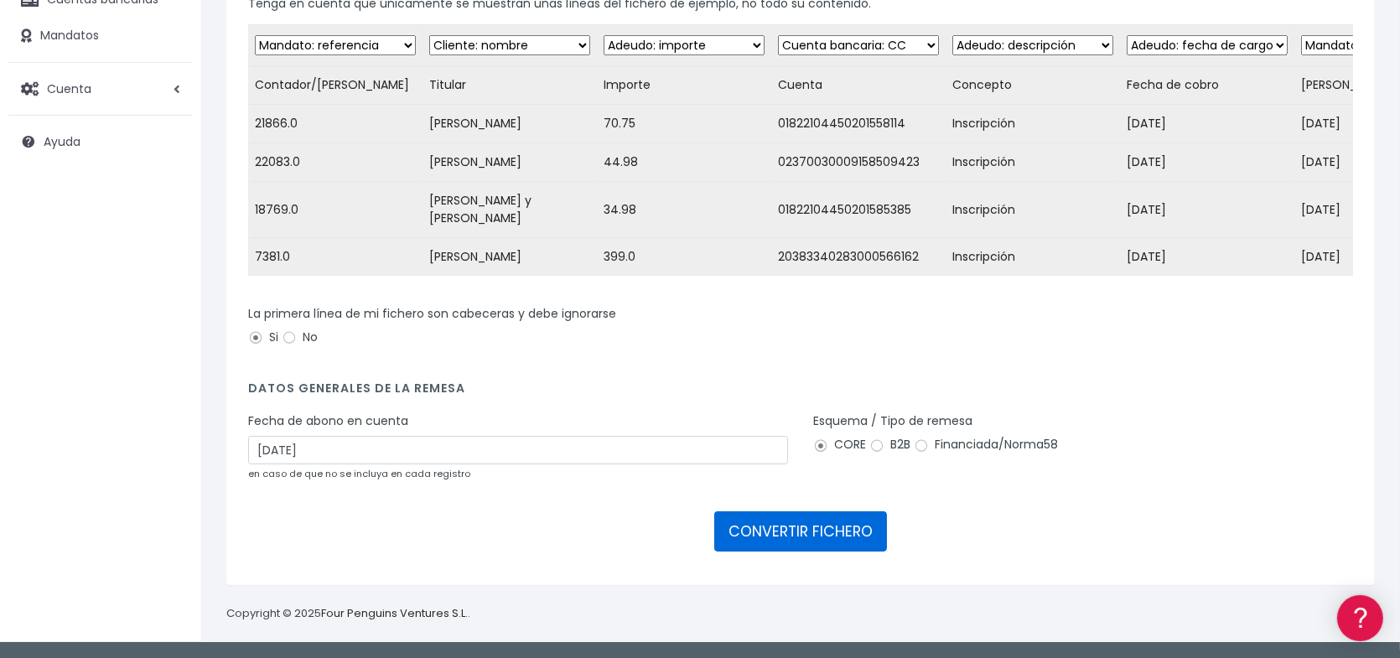
click at [828, 532] on button "CONVERTIR FICHERO" at bounding box center [800, 531] width 173 height 40
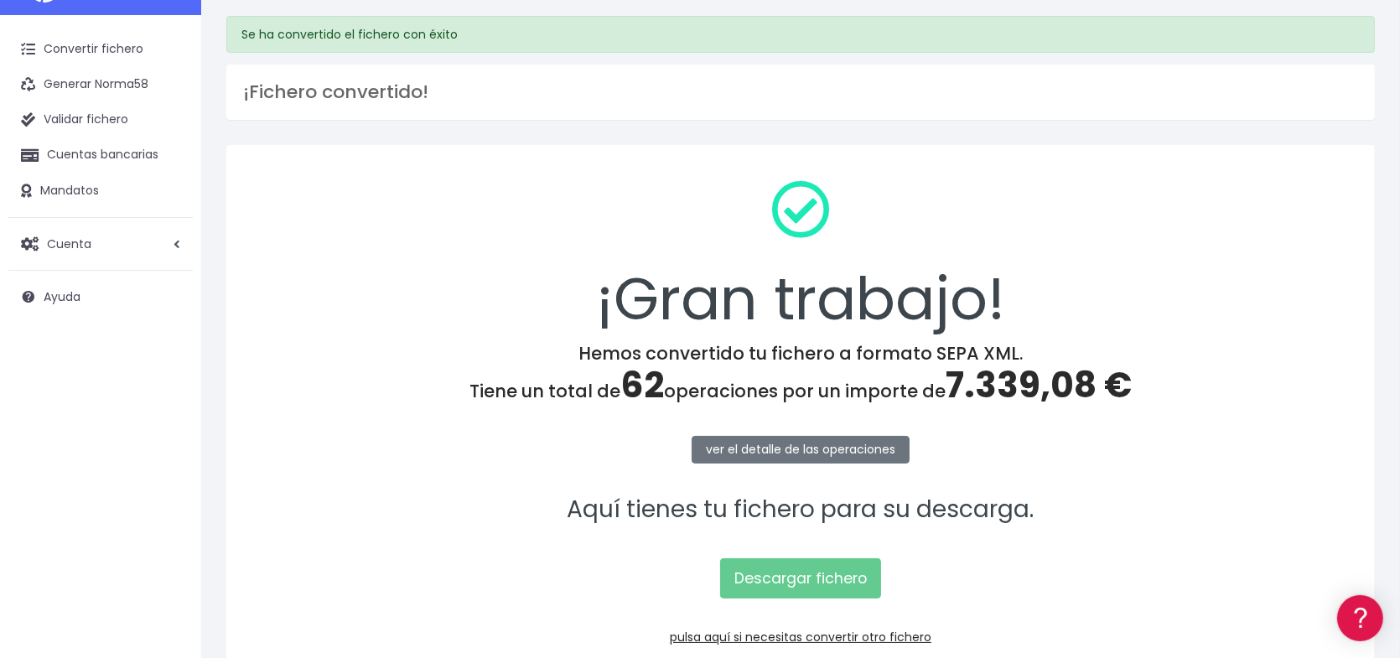
scroll to position [142, 0]
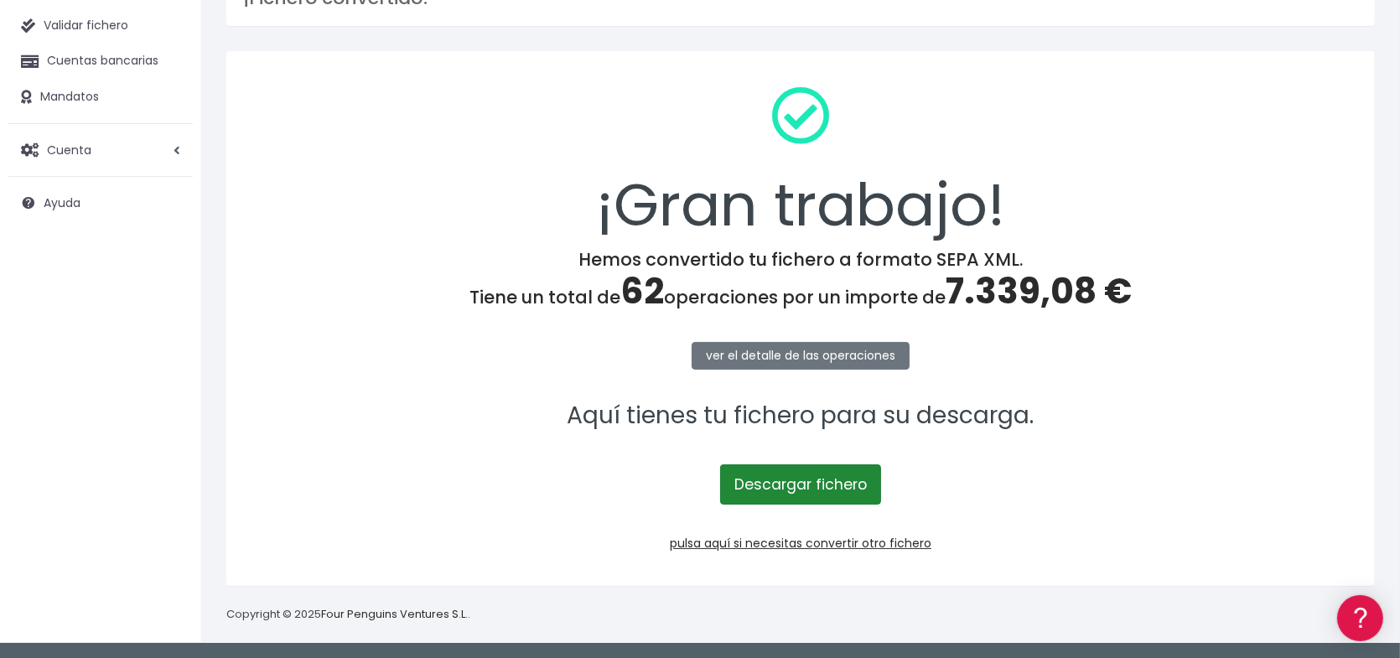
click at [827, 490] on link "Descargar fichero" at bounding box center [800, 484] width 161 height 40
